Goal: Check status: Check status

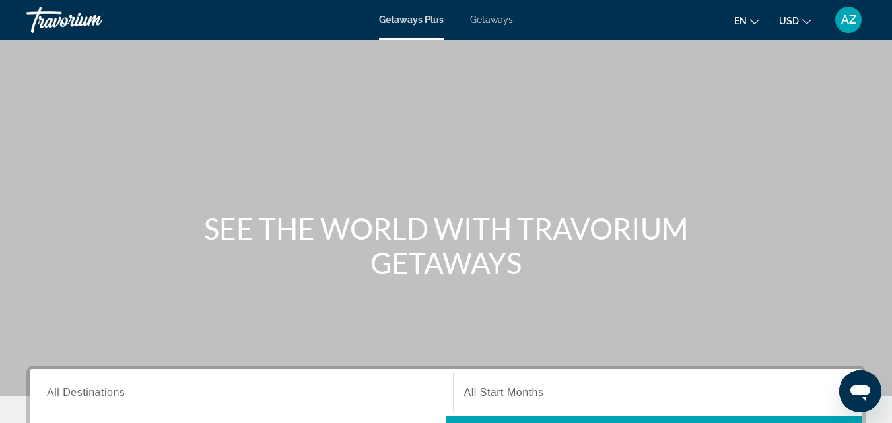
click at [845, 25] on span "AZ" at bounding box center [848, 19] width 15 height 13
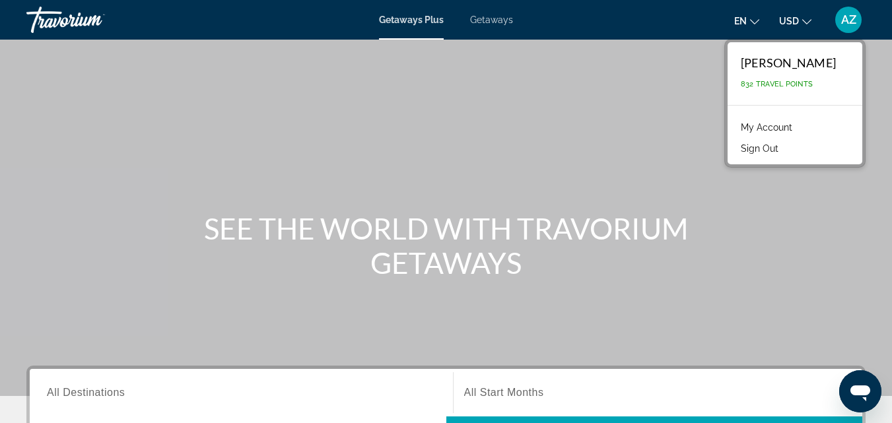
click at [775, 125] on link "My Account" at bounding box center [766, 127] width 65 height 17
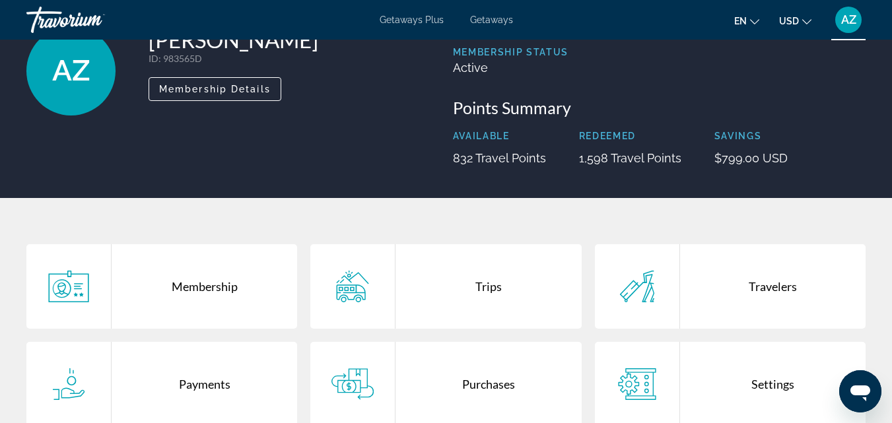
scroll to position [321, 0]
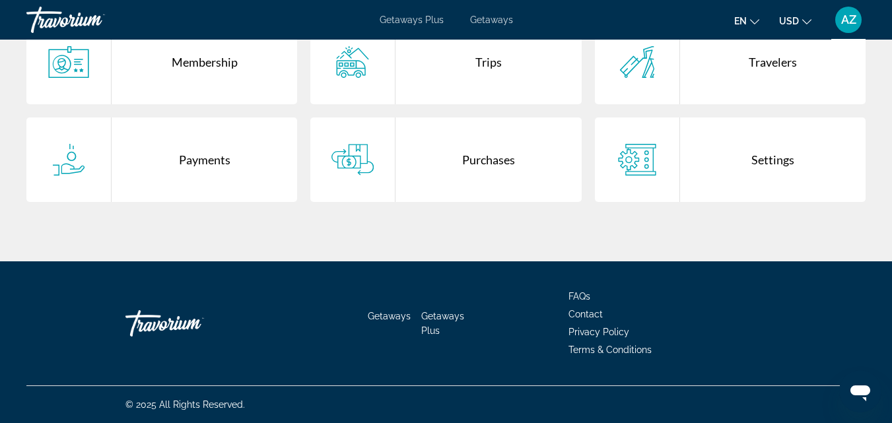
click at [491, 156] on div "Purchases" at bounding box center [487, 159] width 185 height 84
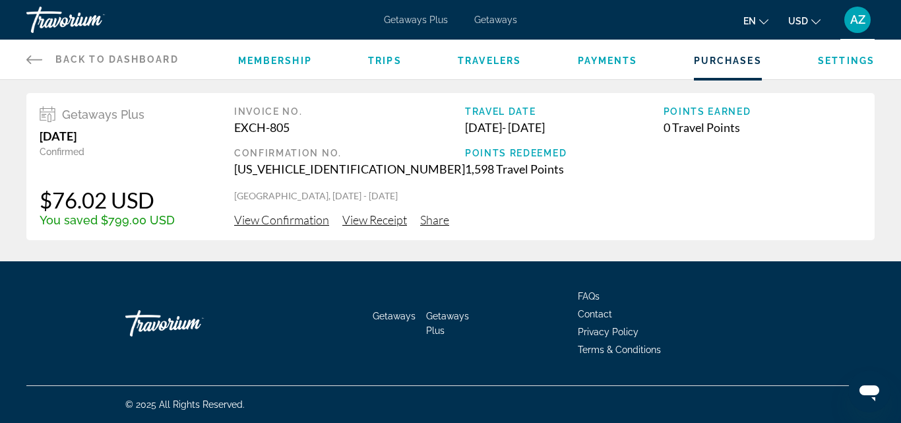
click at [299, 216] on span "View Confirmation" at bounding box center [281, 219] width 95 height 15
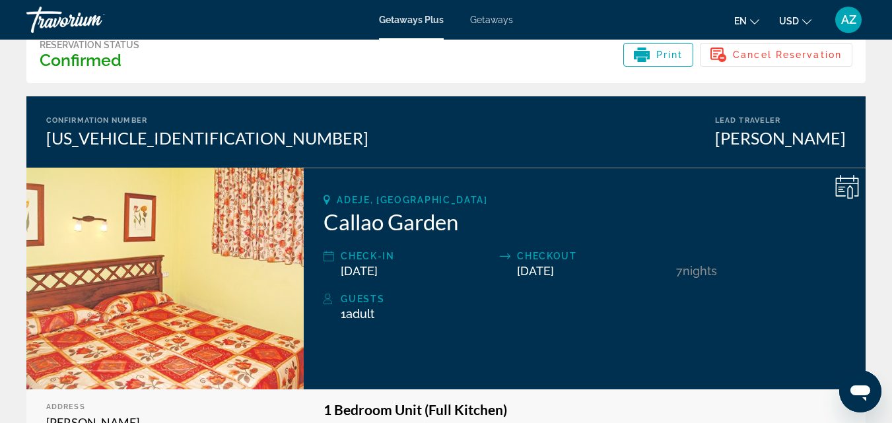
scroll to position [132, 0]
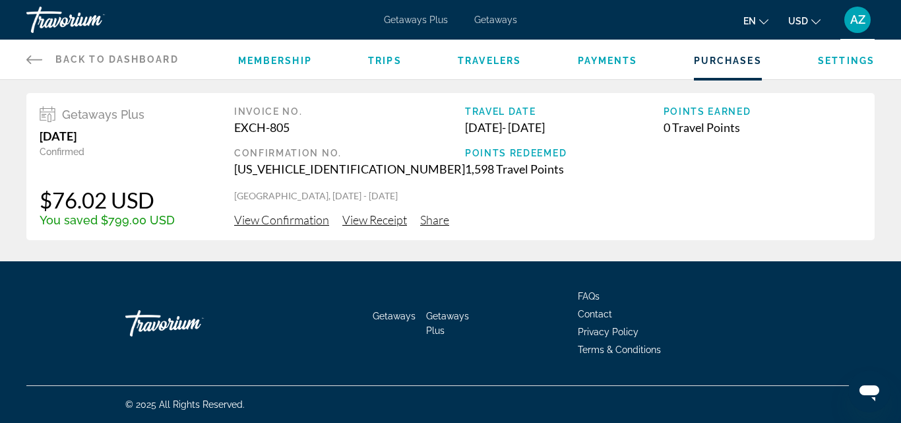
click at [374, 220] on span "View Receipt" at bounding box center [374, 219] width 65 height 15
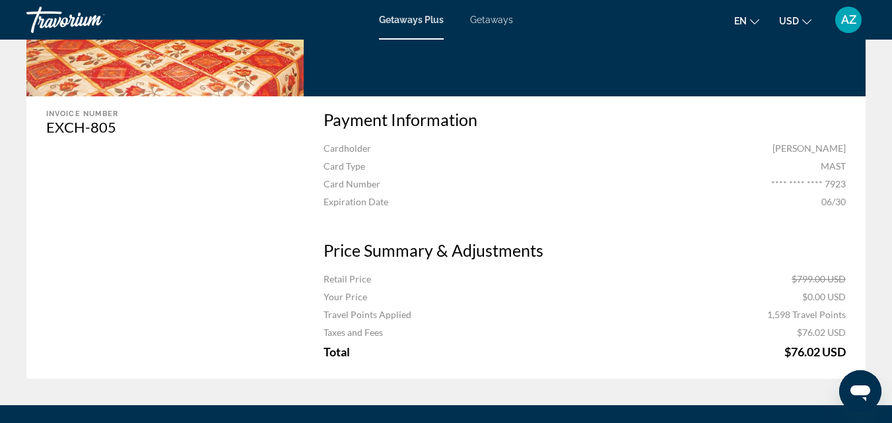
scroll to position [396, 0]
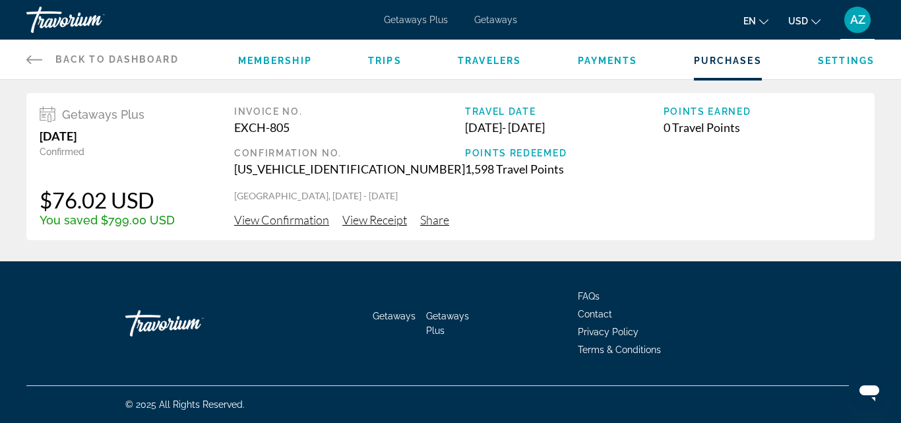
click at [284, 219] on span "View Confirmation" at bounding box center [281, 219] width 95 height 15
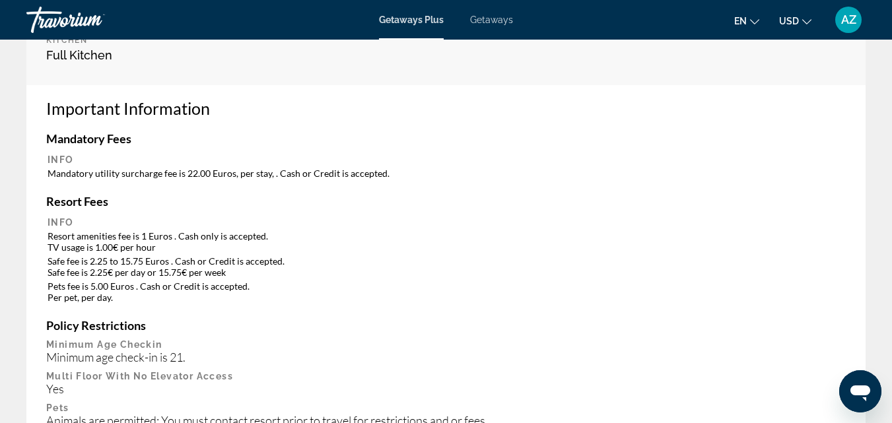
scroll to position [594, 0]
